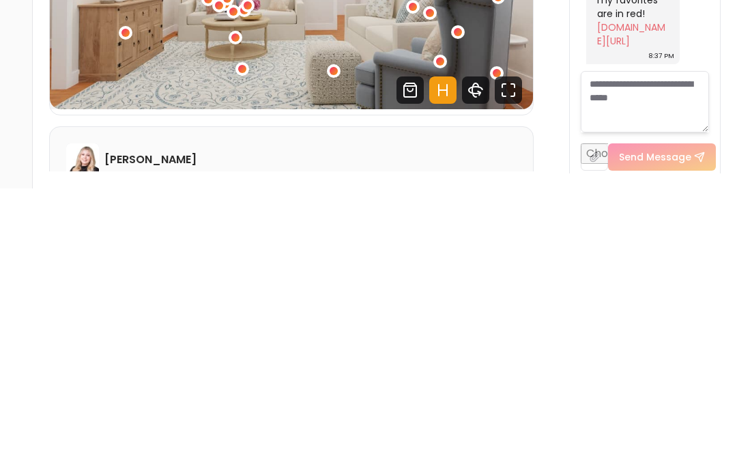
click at [594, 349] on textarea at bounding box center [645, 379] width 128 height 61
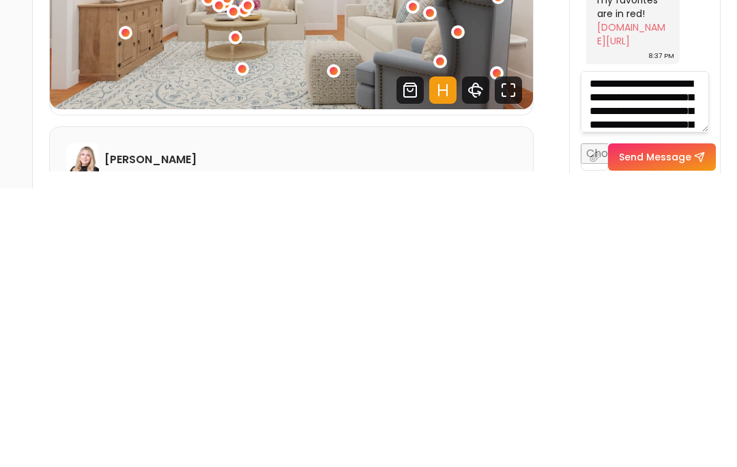
scroll to position [1411, 0]
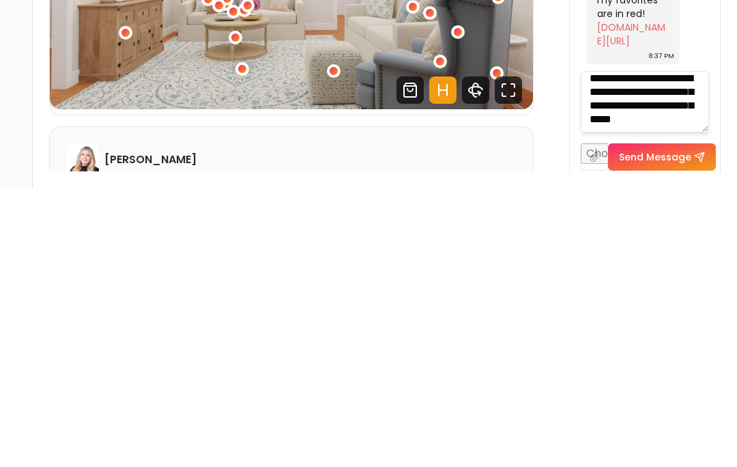
type textarea "**********"
click at [608, 422] on input "file" at bounding box center [594, 435] width 27 height 27
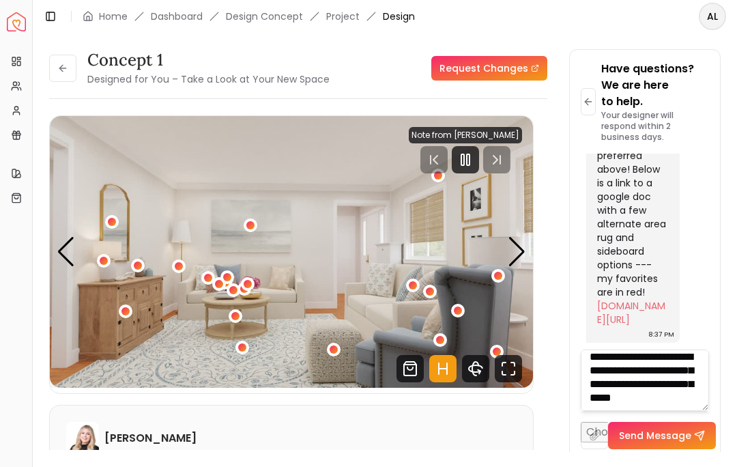
click at [688, 449] on button "Send Message" at bounding box center [662, 435] width 108 height 27
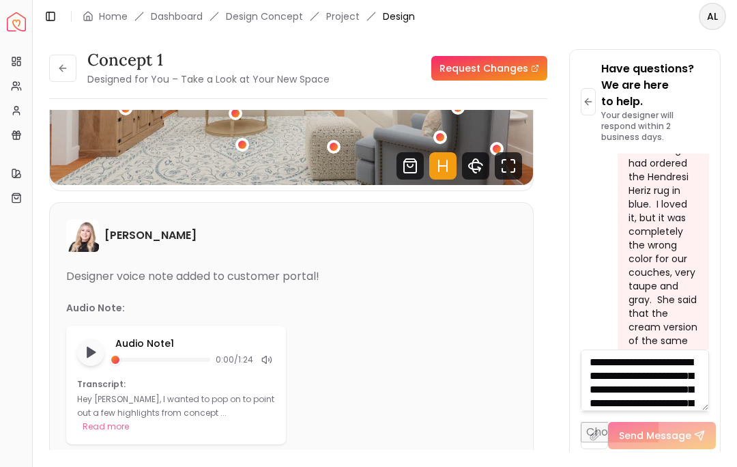
scroll to position [204, 0]
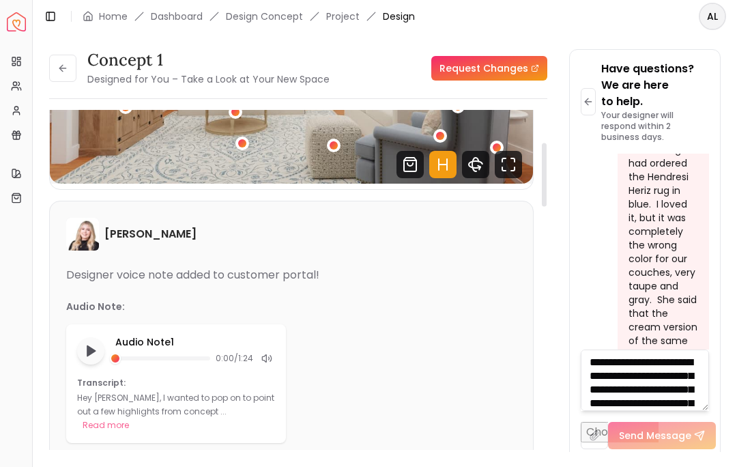
click at [99, 337] on button "Play audio note" at bounding box center [90, 350] width 27 height 27
click at [90, 346] on rect "Pause audio note" at bounding box center [88, 351] width 3 height 10
click at [96, 344] on icon "Play audio note" at bounding box center [91, 351] width 14 height 14
click at [90, 346] on rect "Pause audio note" at bounding box center [88, 351] width 3 height 10
click at [129, 418] on button "Read more" at bounding box center [106, 425] width 46 height 14
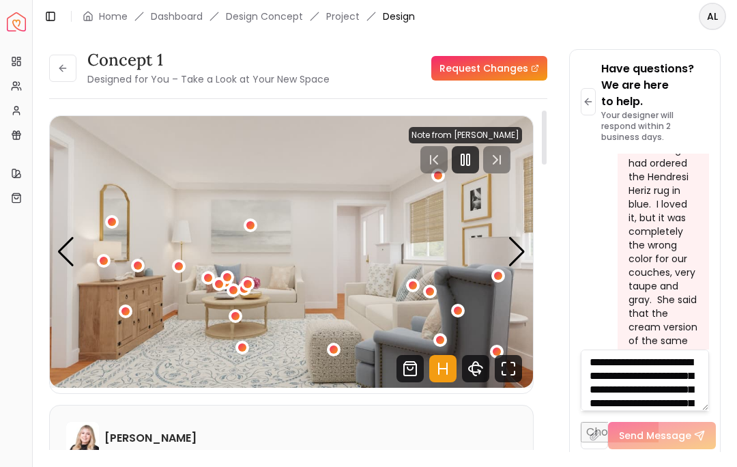
scroll to position [0, 0]
click at [641, 370] on textarea at bounding box center [645, 379] width 128 height 61
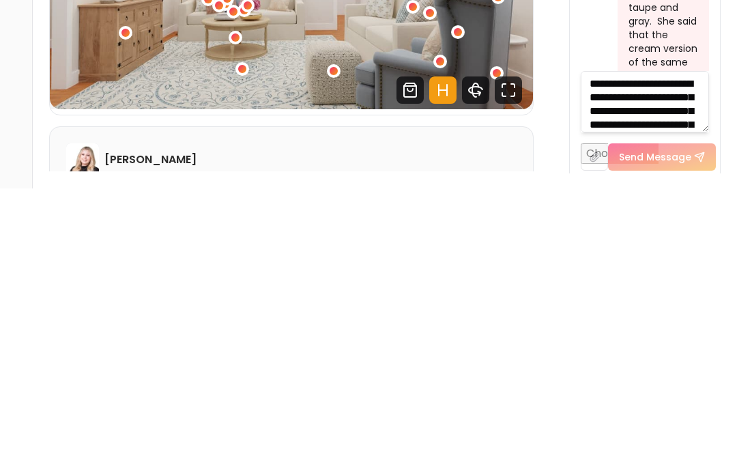
click at [592, 422] on input "file" at bounding box center [594, 435] width 27 height 27
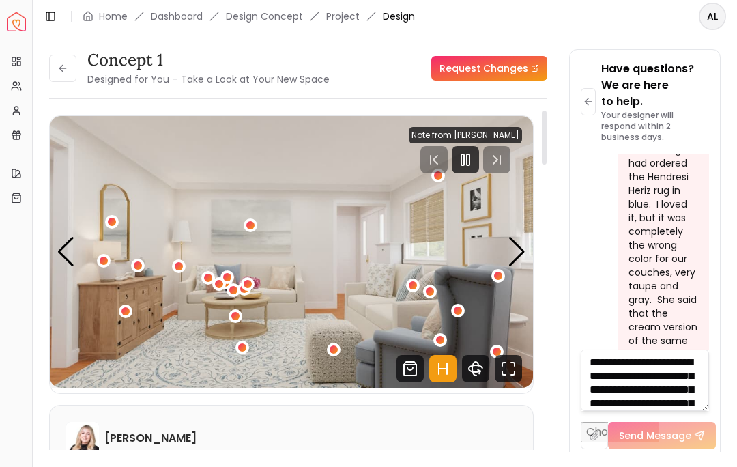
type input "**********"
click at [639, 387] on textarea at bounding box center [645, 379] width 128 height 61
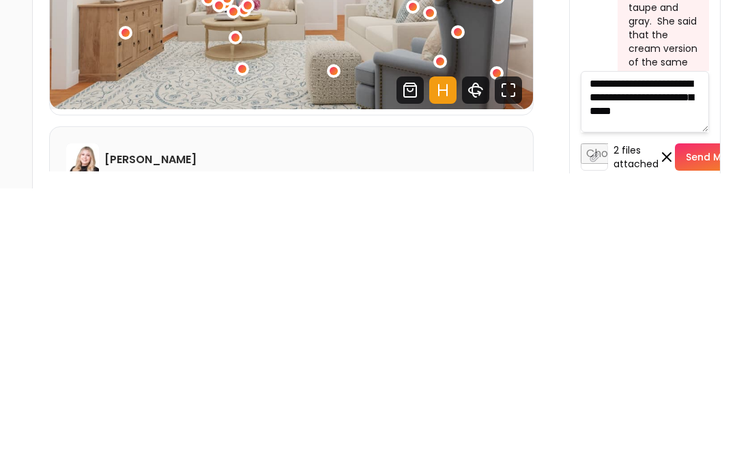
type textarea "**********"
click at [699, 422] on button "Send Message" at bounding box center [729, 435] width 108 height 27
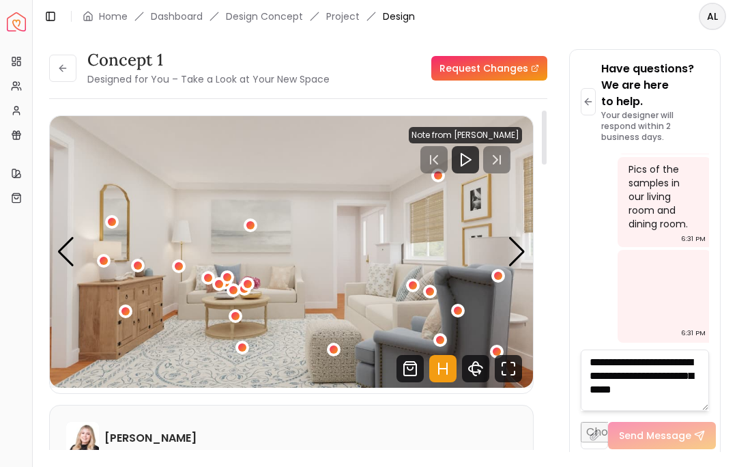
scroll to position [7831, 0]
